Goal: Information Seeking & Learning: Learn about a topic

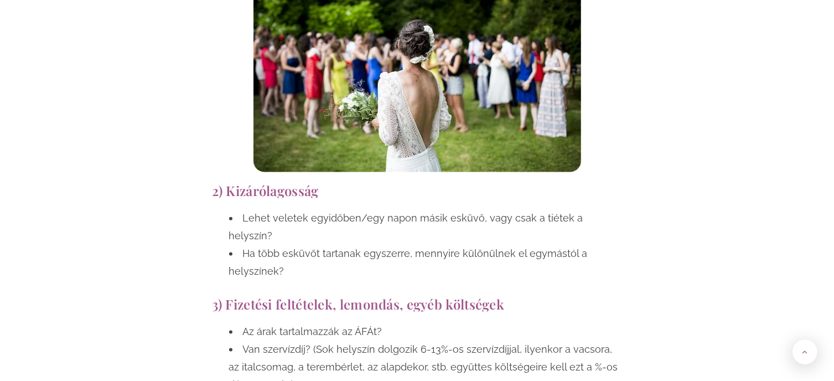
scroll to position [1383, 0]
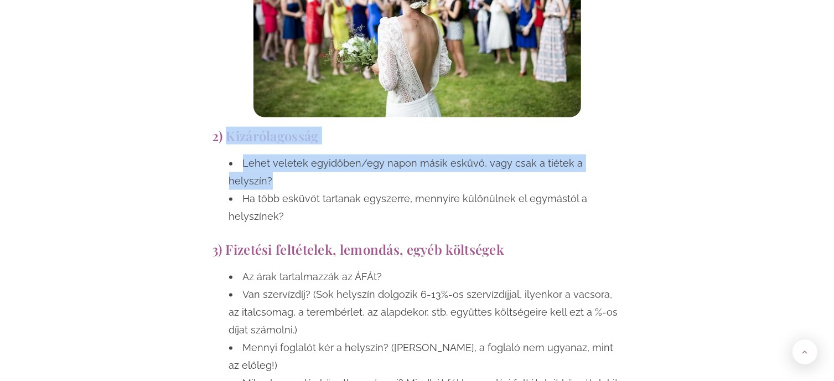
drag, startPoint x: 227, startPoint y: 137, endPoint x: 633, endPoint y: 157, distance: 406.0
copy div "Kizárólagosság Lehet veletek egyidőben/egy napon másik esküvő, vagy csak a tiét…"
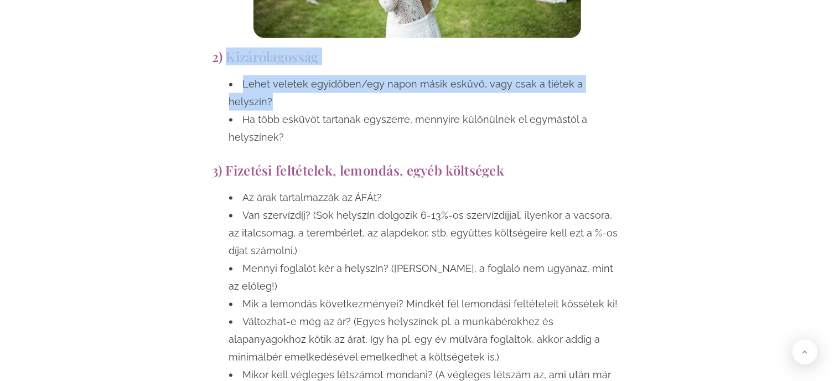
scroll to position [1494, 0]
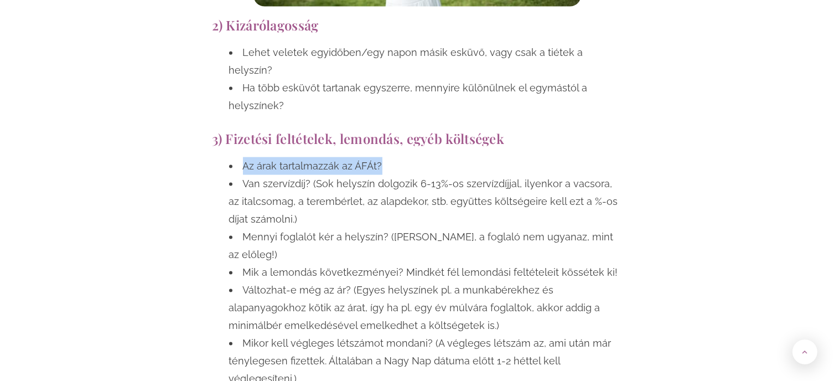
drag, startPoint x: 244, startPoint y: 148, endPoint x: 385, endPoint y: 146, distance: 140.5
click at [385, 157] on li "Az árak tartalmazzák az ÁFÁt?" at bounding box center [425, 166] width 393 height 18
click at [383, 157] on li "Az árak tartalmazzák az ÁFÁt?" at bounding box center [425, 166] width 393 height 18
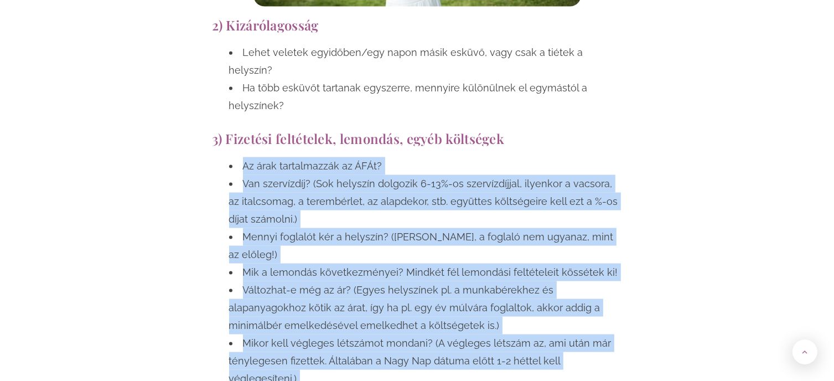
drag, startPoint x: 243, startPoint y: 146, endPoint x: 533, endPoint y: 343, distance: 350.3
click at [533, 343] on ul "Az árak tartalmazzák az ÁFÁt? Van szervízdíj? (Sok helyszín dolgozik 6-13%-os s…" at bounding box center [416, 281] width 409 height 248
copy ul "Az árak tartalmazzák az ÁFÁt? Van szervízdíj? (Sok helyszín dolgozik 6-13%-os s…"
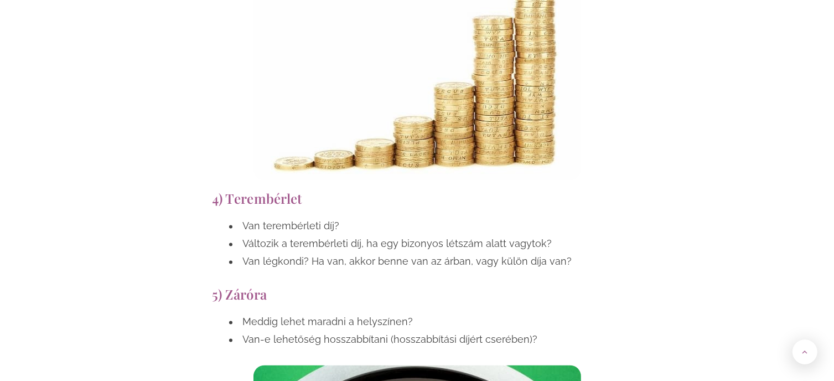
scroll to position [1992, 0]
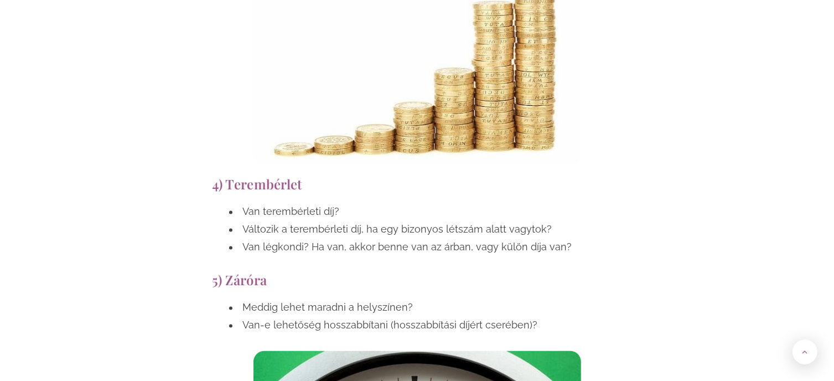
click at [376, 203] on li "Van terembérleti díj?" at bounding box center [425, 212] width 393 height 18
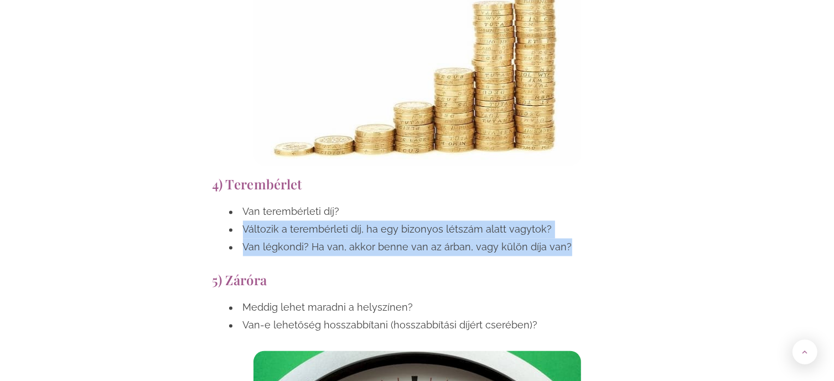
drag, startPoint x: 243, startPoint y: 175, endPoint x: 561, endPoint y: 190, distance: 317.9
click at [561, 203] on ul "Van terembérleti díj? Változik a terembérleti díj, ha egy bizonyos létszám alat…" at bounding box center [416, 229] width 409 height 53
copy ul "Változik a terembérleti díj, ha egy bizonyos létszám alatt vagytok? Van légkond…"
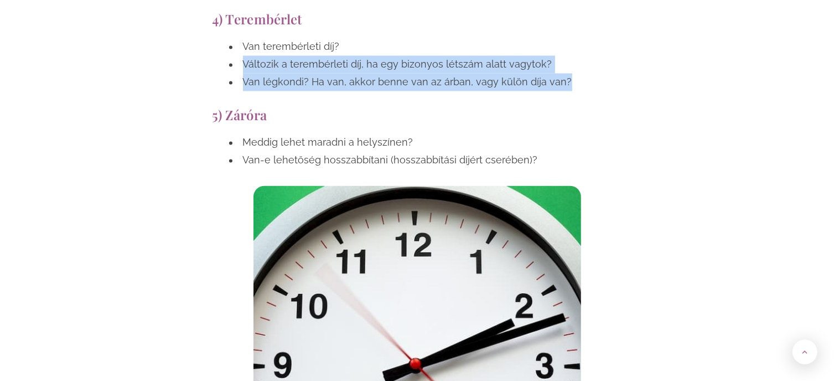
scroll to position [2158, 0]
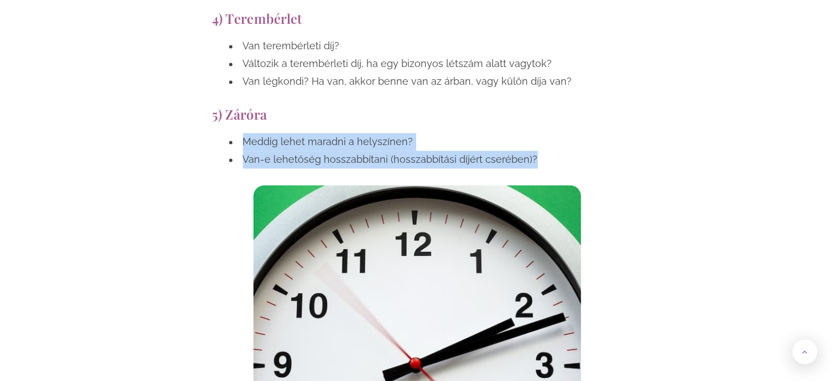
drag, startPoint x: 243, startPoint y: 88, endPoint x: 544, endPoint y: 104, distance: 301.4
click at [544, 133] on ul "Meddig lehet maradni a helyszínen? Van-e lehetőség hosszabbítani (hosszabbítási…" at bounding box center [416, 150] width 409 height 35
copy ul "Meddig lehet maradni a helyszínen? Van-e lehetőség hosszabbítani (hosszabbítási…"
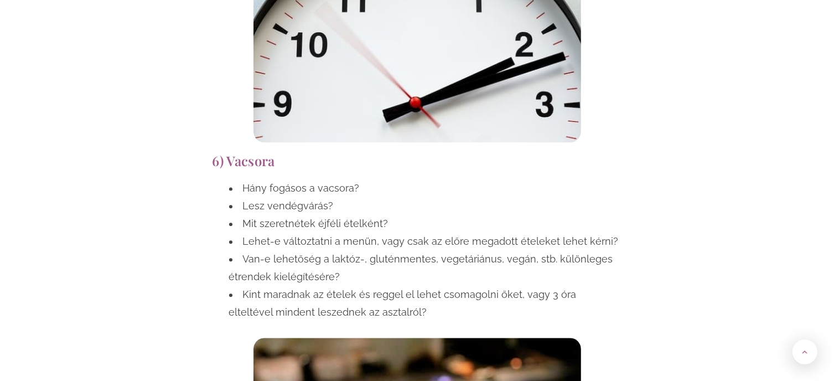
scroll to position [2490, 0]
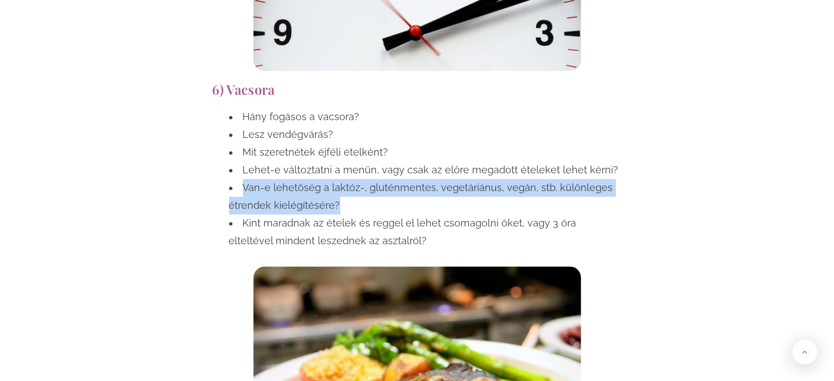
drag, startPoint x: 243, startPoint y: 133, endPoint x: 356, endPoint y: 147, distance: 113.8
click at [356, 179] on li "Van-e lehetőség a laktóz-, gluténmentes, vegetáriánus, vegán, stb. különleges é…" at bounding box center [425, 196] width 393 height 35
copy li "Van-e lehetőség a laktóz-, gluténmentes, vegetáriánus, vegán, stb. különleges é…"
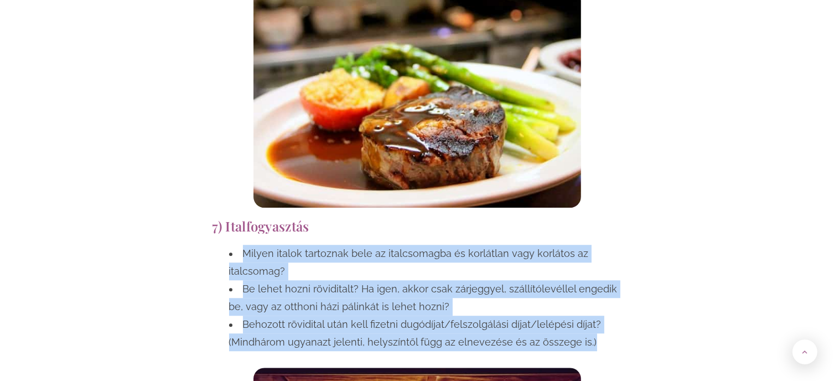
drag, startPoint x: 243, startPoint y: 198, endPoint x: 611, endPoint y: 292, distance: 379.7
click at [611, 292] on ul "Milyen italok tartoznak bele az italcsomagba és korlátlan vagy korlátos az ital…" at bounding box center [416, 298] width 409 height 106
copy ul "Milyen italok tartoznak bele az italcsomagba és korlátlan vagy korlátos az ital…"
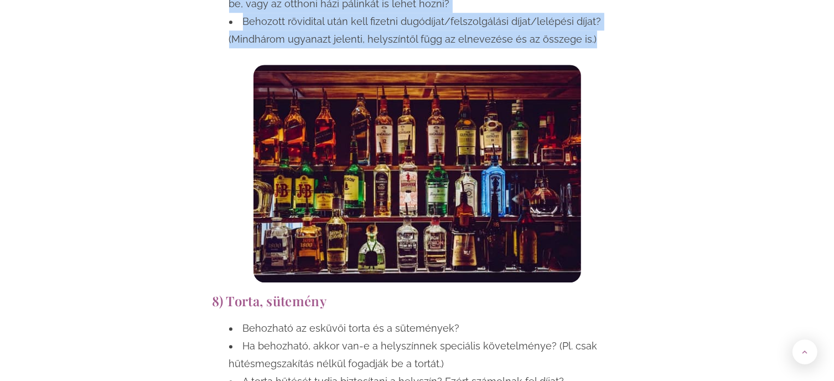
scroll to position [3153, 0]
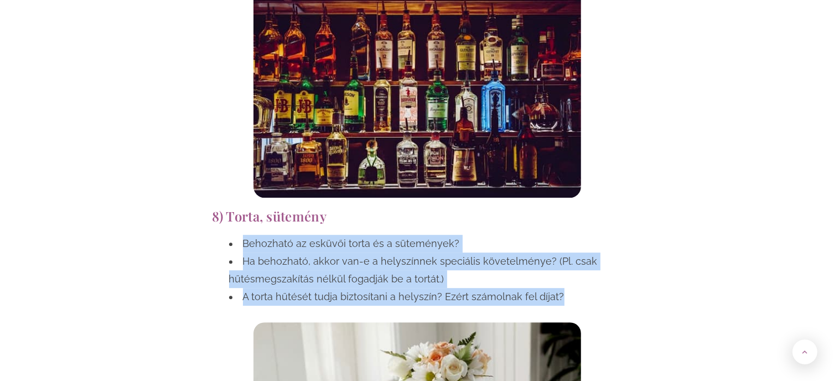
drag, startPoint x: 243, startPoint y: 190, endPoint x: 561, endPoint y: 237, distance: 321.1
click at [561, 237] on ul "Behozható az esküvői torta és a sütemények? Ha behozható, akkor van-e a helyszí…" at bounding box center [416, 270] width 409 height 71
copy ul "Behozható az esküvői torta és a sütemények? Ha behozható, akkor van-e a helyszí…"
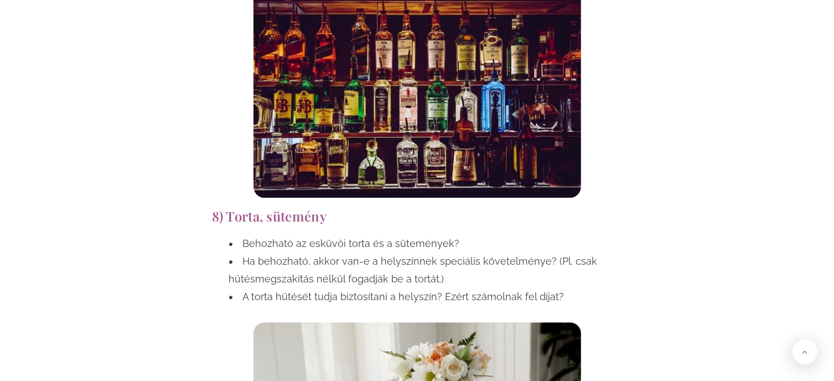
click at [647, 157] on div "Az esküvői helyszín kiválasztása talán a legnagyobb és legfontosabb feladat egy…" at bounding box center [416, 362] width 647 height 5538
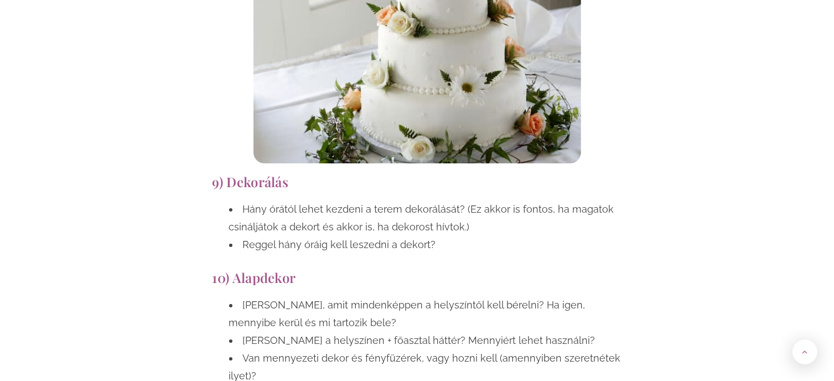
scroll to position [3596, 0]
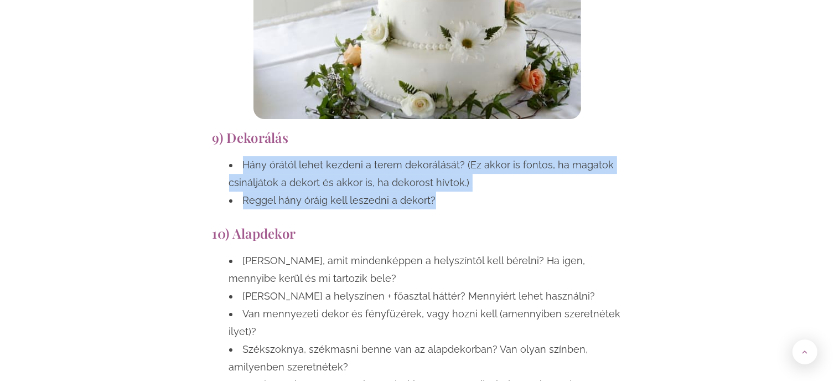
drag, startPoint x: 245, startPoint y: 110, endPoint x: 470, endPoint y: 154, distance: 230.0
click at [470, 156] on ul "Hány órától lehet kezdeni a terem dekorálását? (Ez akkor is fontos, ha magatok …" at bounding box center [416, 182] width 409 height 53
copy ul "Hány órától lehet kezdeni a terem dekorálását? (Ez akkor is fontos, ha magatok …"
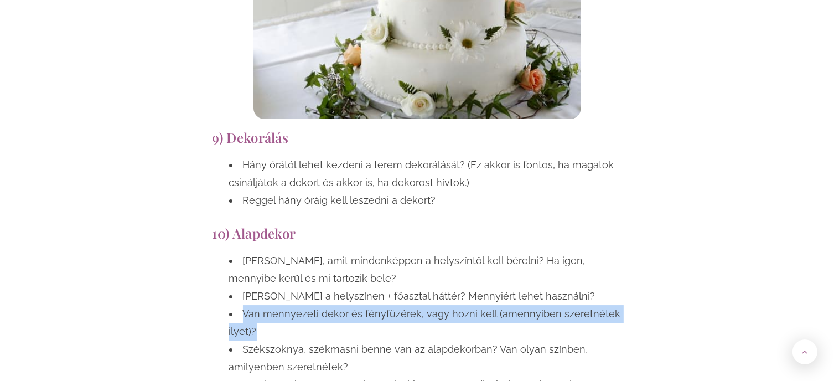
drag, startPoint x: 243, startPoint y: 260, endPoint x: 257, endPoint y: 272, distance: 18.1
click at [257, 305] on li "Van mennyezeti dekor és fényfüzérek, vagy hozni kell (amennyiben szeretnétek il…" at bounding box center [425, 322] width 393 height 35
copy li "Van mennyezeti dekor és fényfüzérek, vagy hozni kell (amennyiben szeretnétek il…"
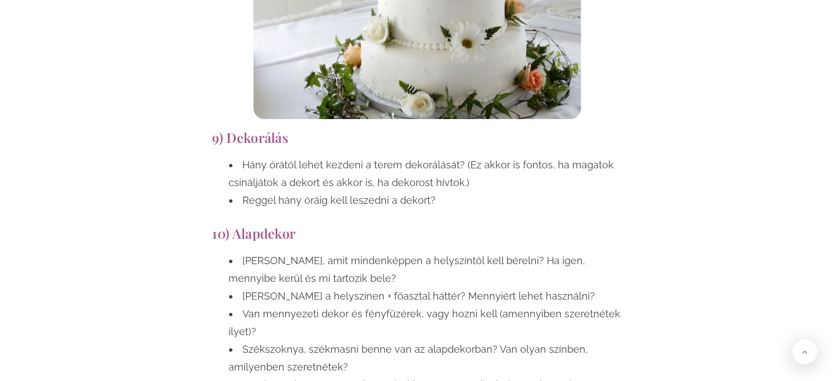
click at [527, 226] on h2 "10) Alapdekor" at bounding box center [416, 233] width 409 height 15
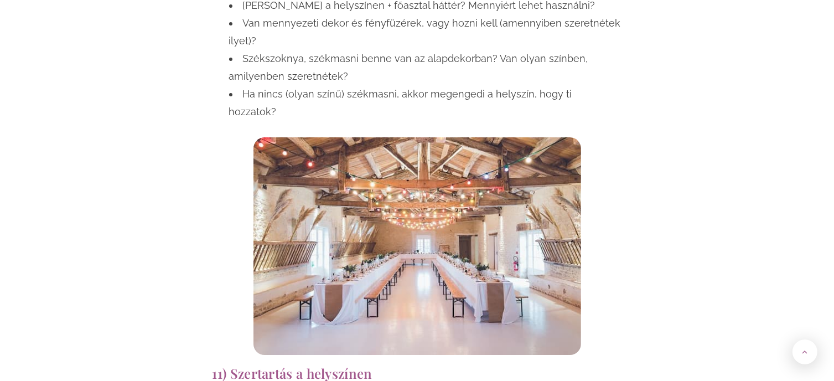
scroll to position [3983, 0]
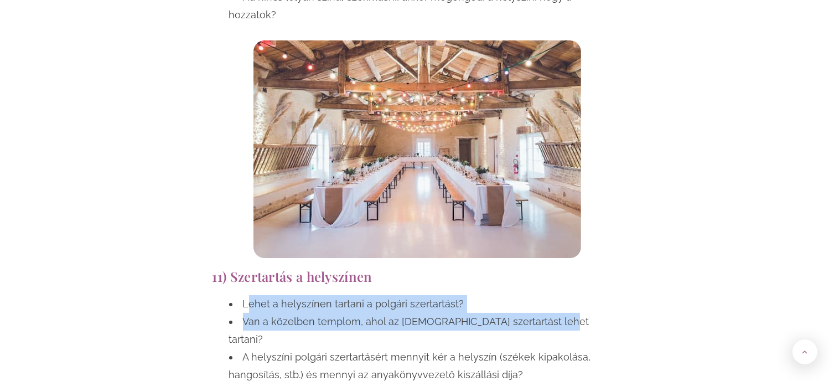
drag, startPoint x: 246, startPoint y: 232, endPoint x: 556, endPoint y: 257, distance: 311.4
click at [556, 295] on ul "Lehet a helyszínen tartani a polgári szertartást? Van a közelben templom, ahol …" at bounding box center [416, 339] width 409 height 89
drag, startPoint x: 266, startPoint y: 232, endPoint x: 248, endPoint y: 232, distance: 17.2
click at [265, 295] on li "Lehet a helyszínen tartani a polgári szertartást?" at bounding box center [425, 304] width 393 height 18
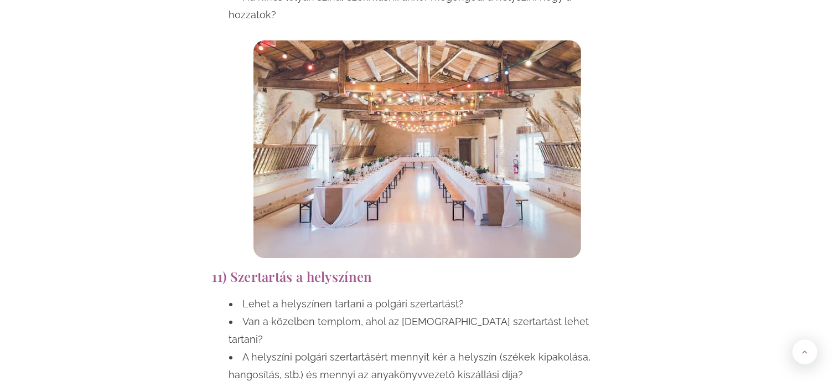
drag, startPoint x: 243, startPoint y: 232, endPoint x: 268, endPoint y: 231, distance: 25.5
click at [246, 295] on li "Lehet a helyszínen tartani a polgári szertartást?" at bounding box center [425, 304] width 393 height 18
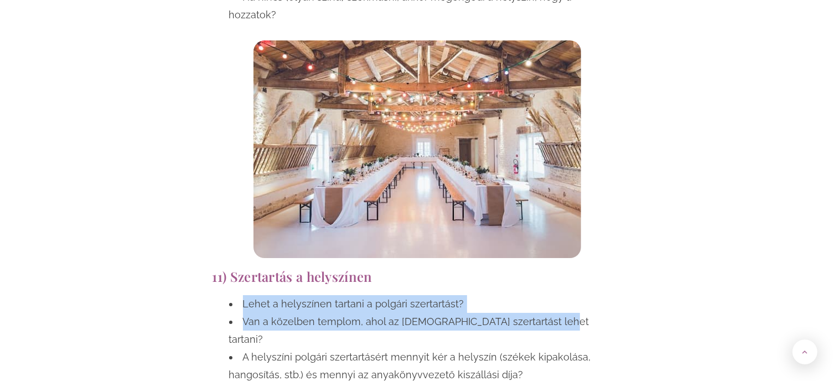
drag, startPoint x: 243, startPoint y: 232, endPoint x: 548, endPoint y: 252, distance: 304.9
click at [548, 295] on ul "Lehet a helyszínen tartani a polgári szertartást? Van a közelben templom, ahol …" at bounding box center [416, 339] width 409 height 89
copy ul "Lehet a helyszínen tartani a polgári szertartást? Van a közelben templom, ahol …"
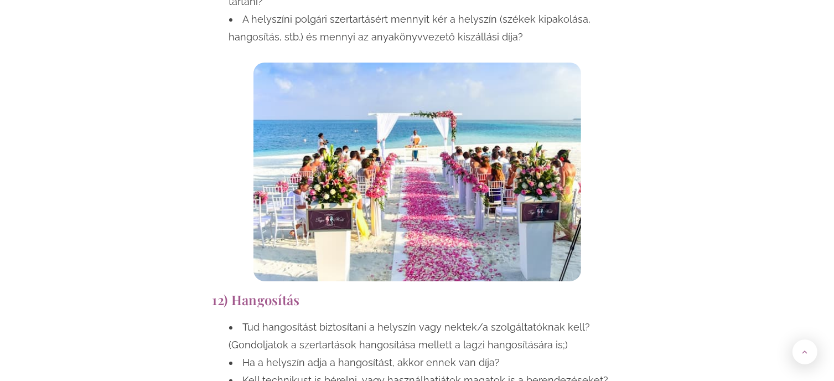
scroll to position [4426, 0]
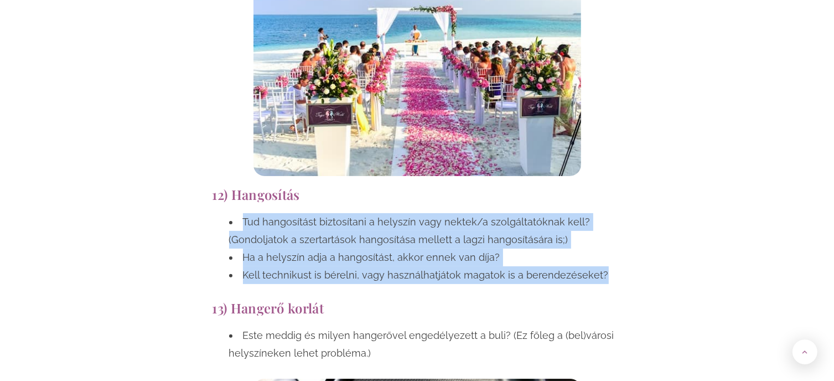
drag, startPoint x: 243, startPoint y: 130, endPoint x: 614, endPoint y: 180, distance: 373.5
click at [614, 213] on ul "Tud hangosítást biztosítani a helyszín vagy nektek/a szolgáltatóknak kell? (Gon…" at bounding box center [416, 248] width 409 height 71
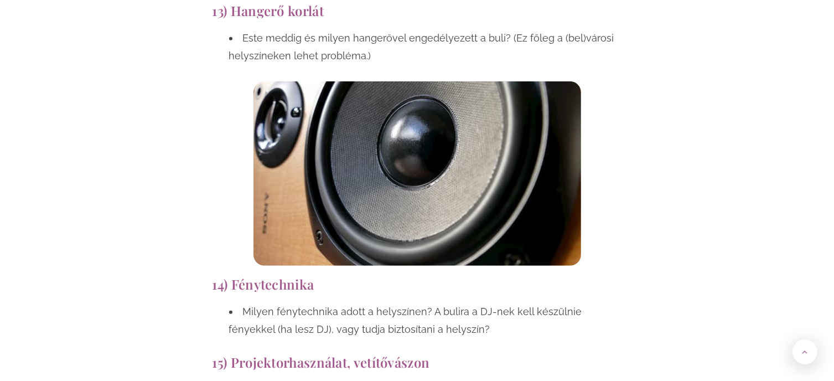
scroll to position [4813, 0]
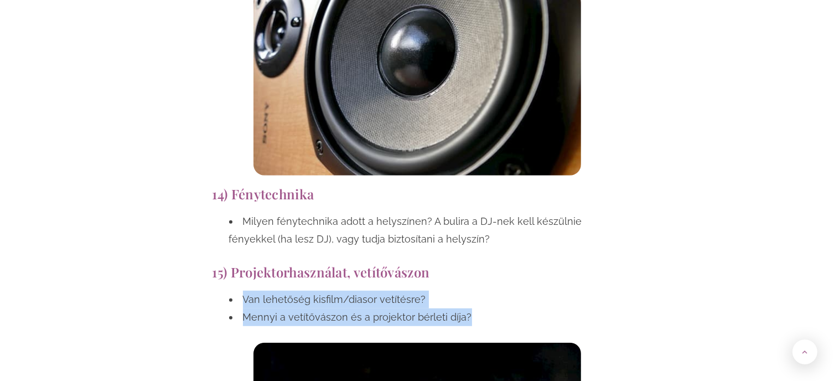
drag, startPoint x: 245, startPoint y: 209, endPoint x: 485, endPoint y: 227, distance: 241.4
click at [485, 290] on ul "Van lehetőség kisfilm/diasor vetítésre? Mennyi a vetítővászon és a projektor bé…" at bounding box center [416, 307] width 409 height 35
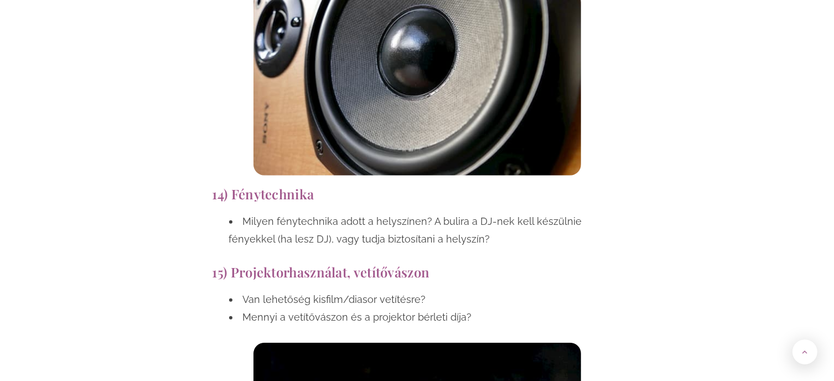
click at [626, 181] on div "14) Fénytechnika Milyen fénytechnika adott a helyszínen? A bulira a DJ-nek kell…" at bounding box center [417, 220] width 420 height 78
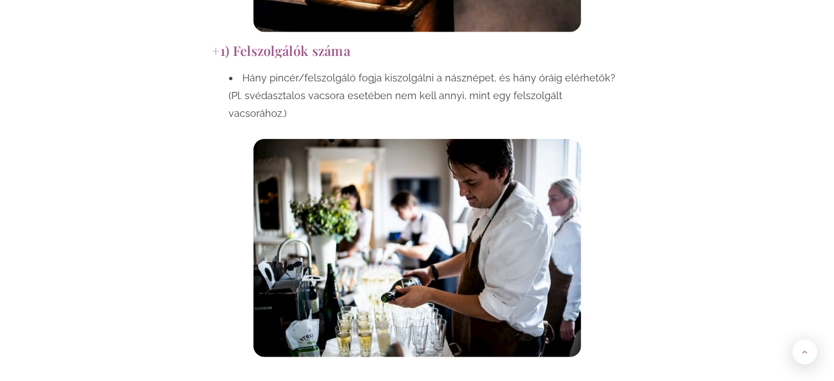
scroll to position [5366, 0]
